Goal: Book appointment/travel/reservation

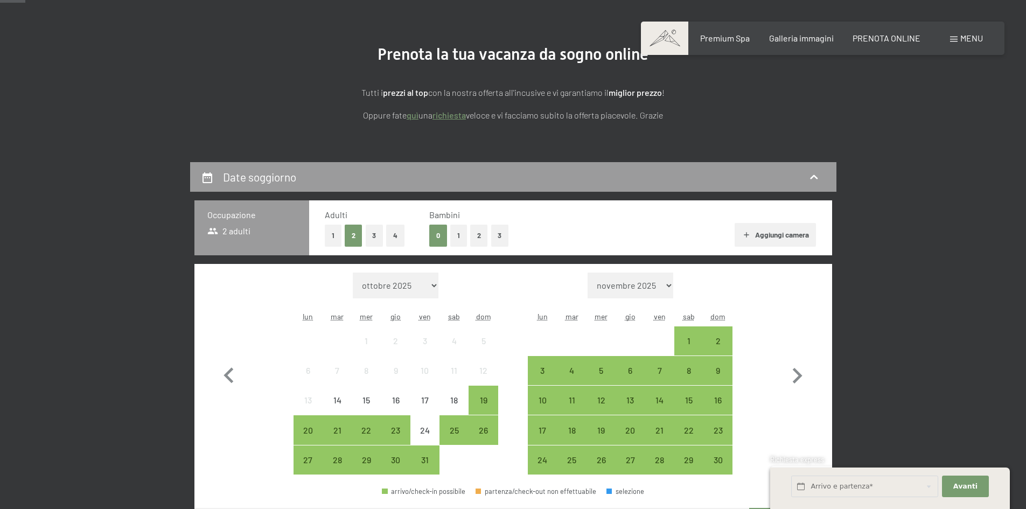
scroll to position [108, 0]
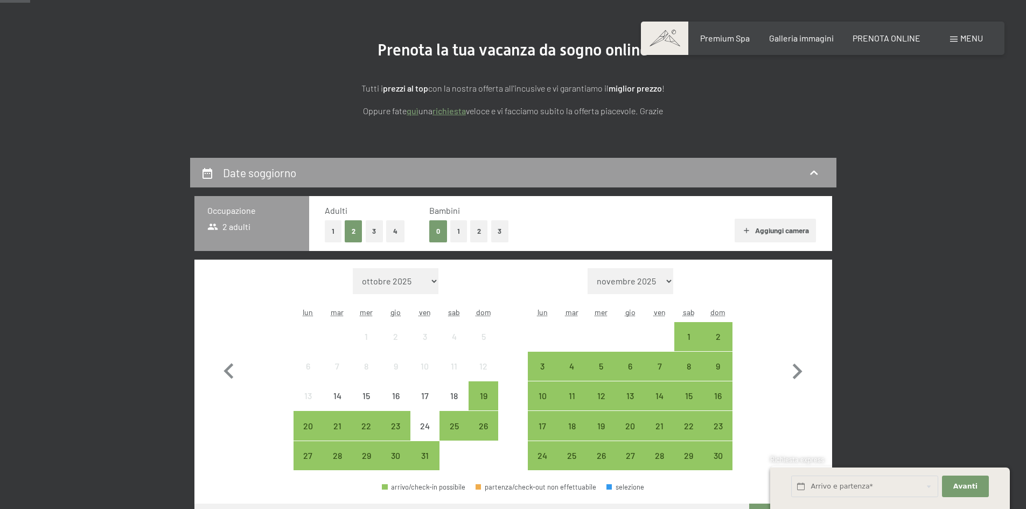
click at [457, 232] on button "1" at bounding box center [458, 231] width 17 height 22
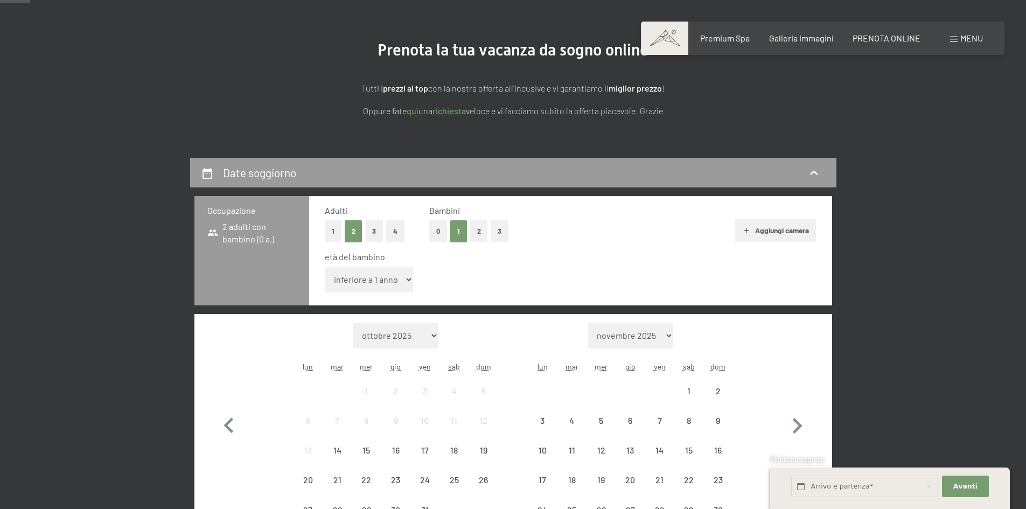
click at [389, 279] on select "inferiore a 1 anno 1 anno 2 anni 3 anni 4 anni 5 anni 6 anni 7 anni 8 anni 9 an…" at bounding box center [369, 280] width 89 height 26
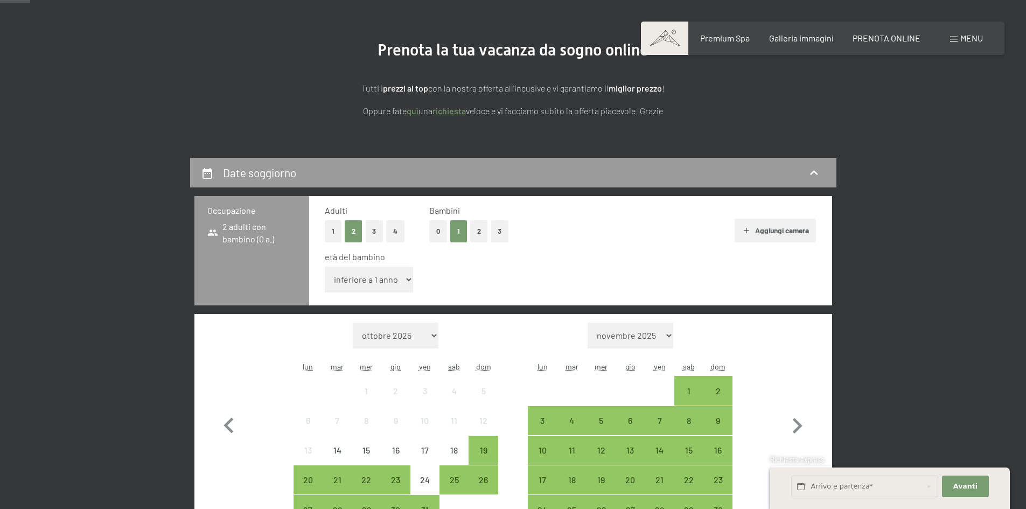
select select "2"
click at [325, 267] on select "inferiore a 1 anno 1 anno 2 anni 3 anni 4 anni 5 anni 6 anni 7 anni 8 anni 9 an…" at bounding box center [369, 280] width 89 height 26
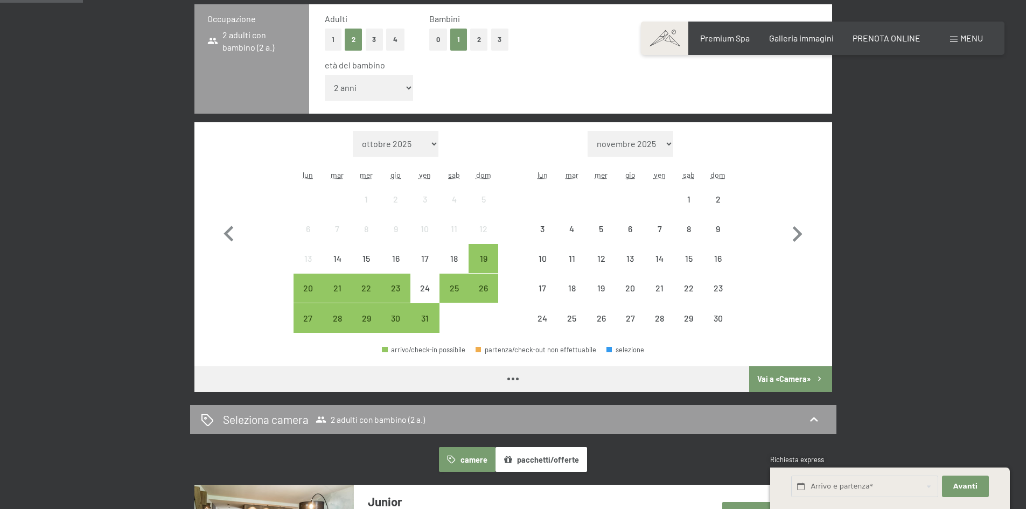
scroll to position [323, 0]
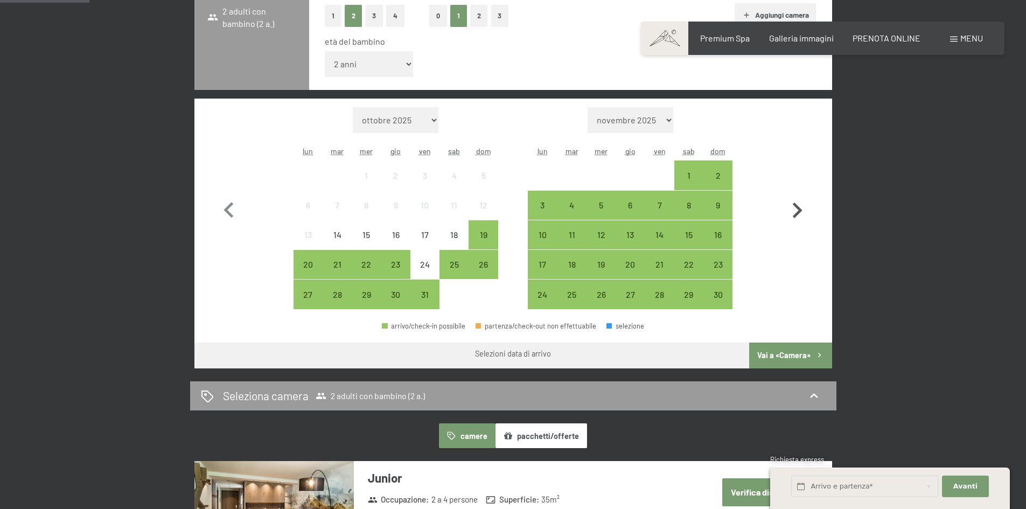
click at [797, 211] on icon "button" at bounding box center [797, 210] width 31 height 31
select select "2025-11-01"
select select "2025-12-01"
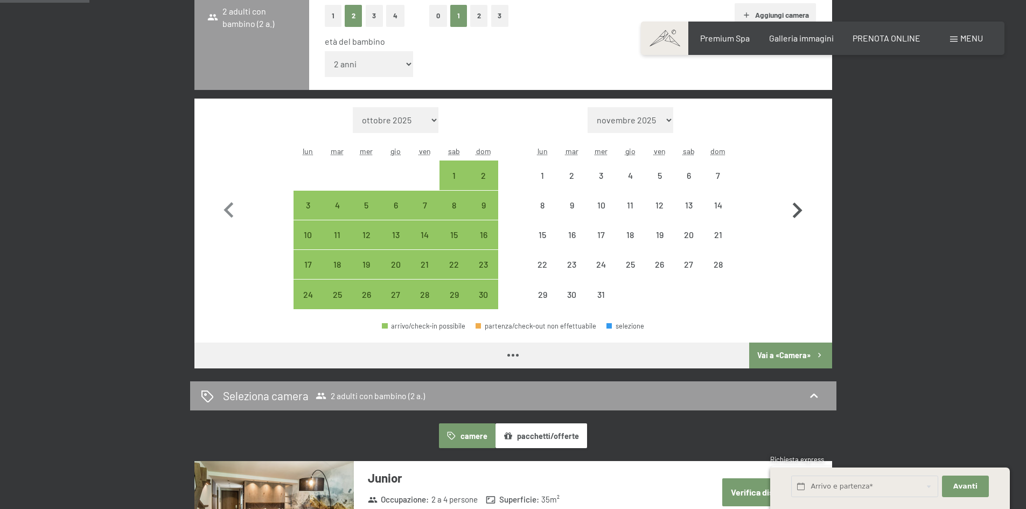
click at [797, 211] on icon "button" at bounding box center [797, 210] width 31 height 31
select select "2025-12-01"
select select "2026-01-01"
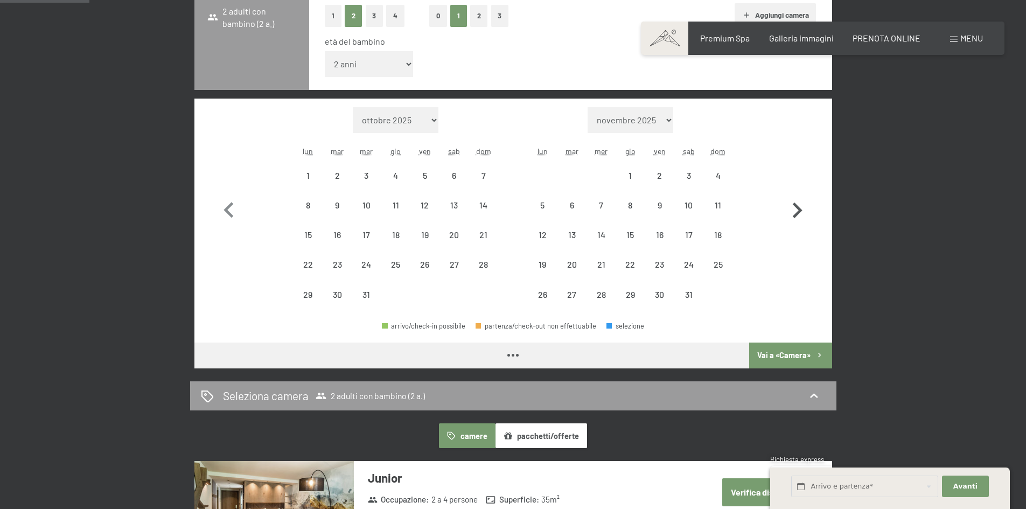
select select "2025-12-01"
select select "2026-01-01"
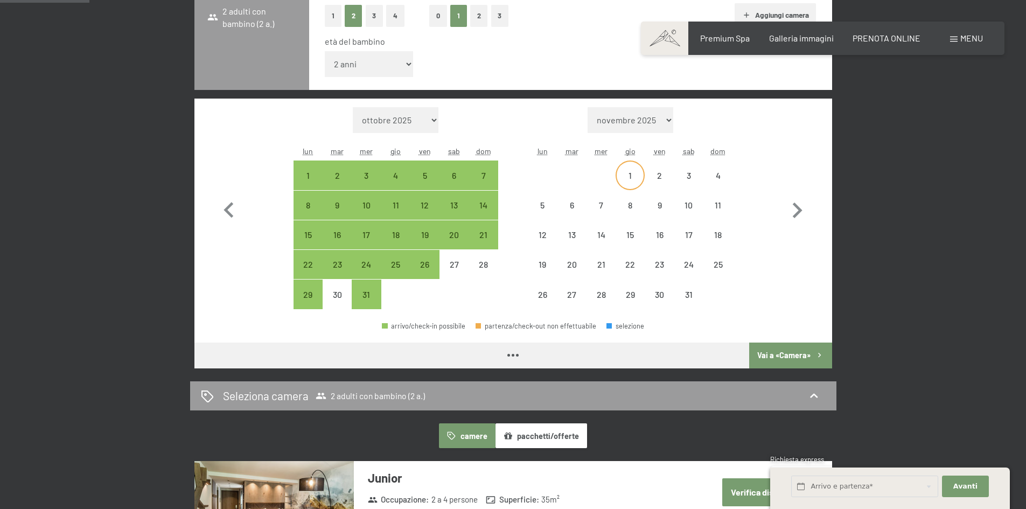
select select "2025-12-01"
select select "2026-01-01"
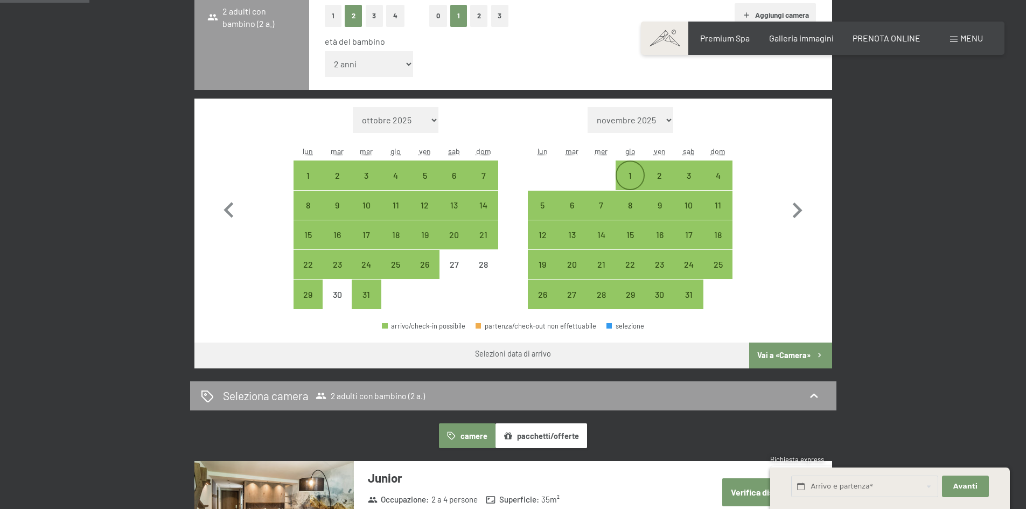
click at [628, 175] on div "1" at bounding box center [630, 184] width 27 height 27
select select "2025-12-01"
select select "2026-01-01"
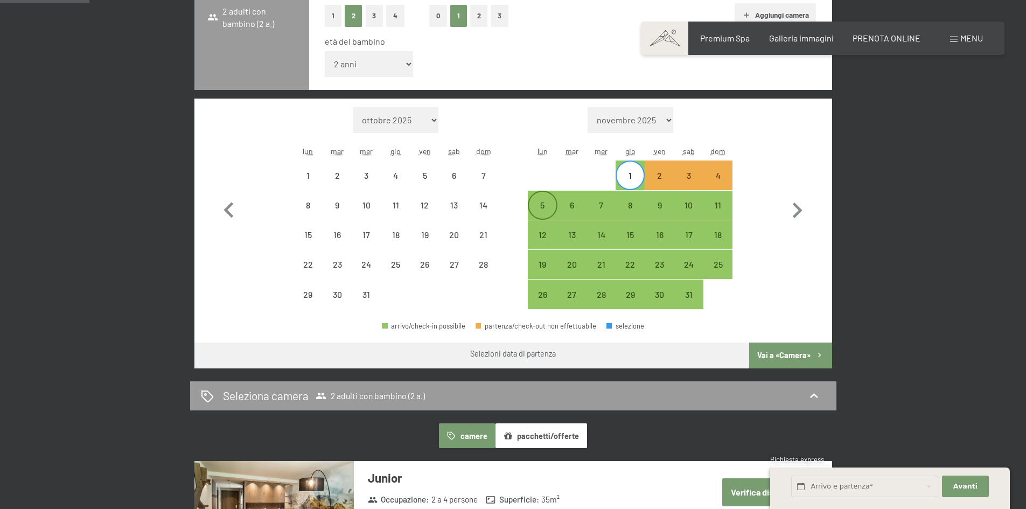
click at [549, 207] on div "5" at bounding box center [542, 214] width 27 height 27
select select "2025-12-01"
select select "2026-01-01"
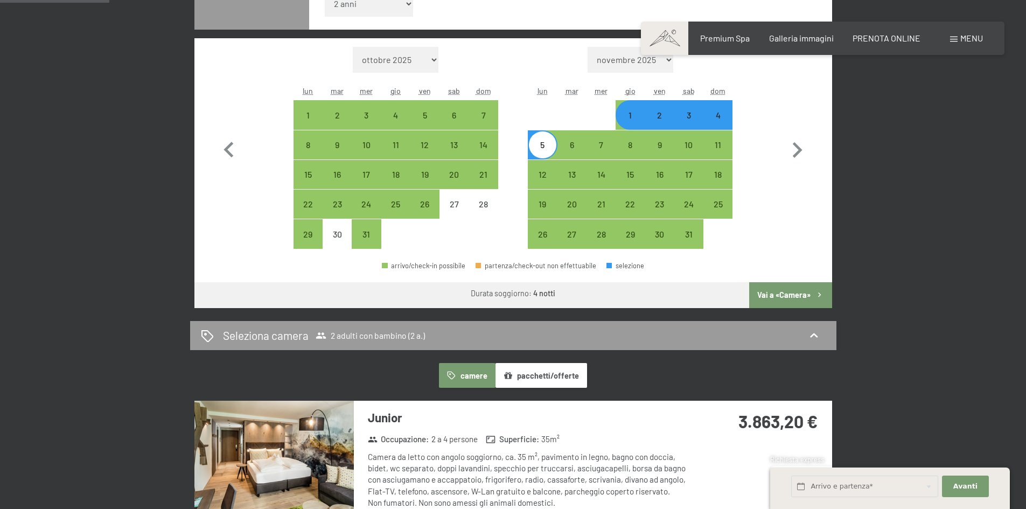
scroll to position [269, 0]
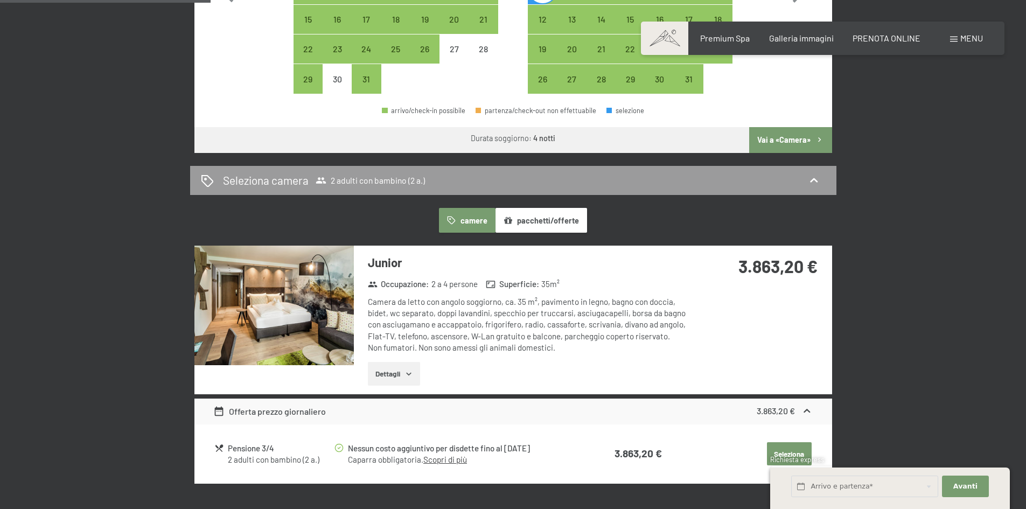
click at [778, 135] on button "Vai a «Camera»" at bounding box center [791, 140] width 82 height 26
select select "2025-12-01"
select select "2026-01-01"
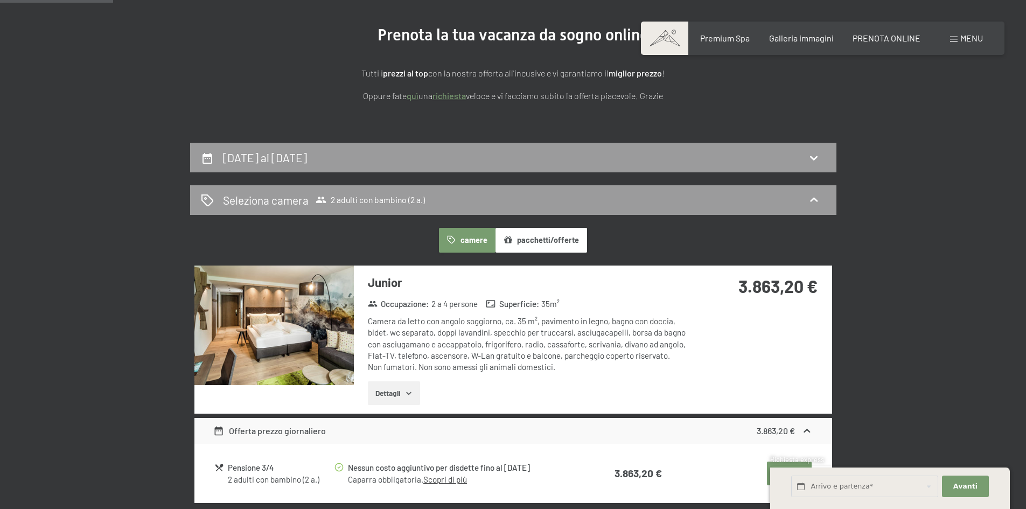
scroll to position [0, 0]
